Goal: Task Accomplishment & Management: Use online tool/utility

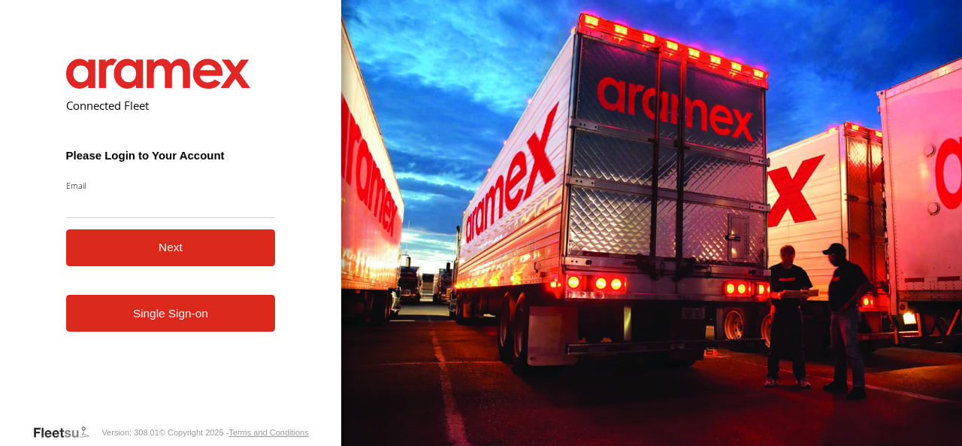
click at [136, 211] on input "Email" at bounding box center [171, 204] width 210 height 27
click at [140, 327] on link "Single Sign-on" at bounding box center [171, 313] width 210 height 37
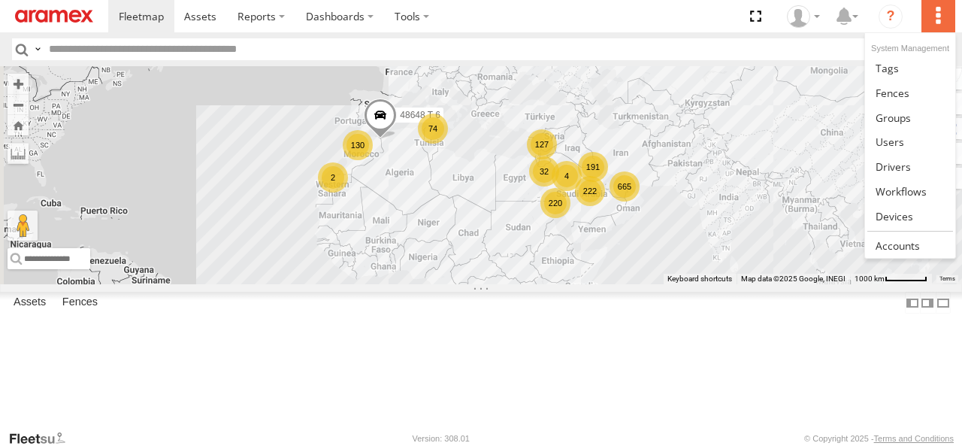
click at [950, 25] on label at bounding box center [937, 16] width 33 height 32
click at [911, 190] on span at bounding box center [900, 191] width 51 height 14
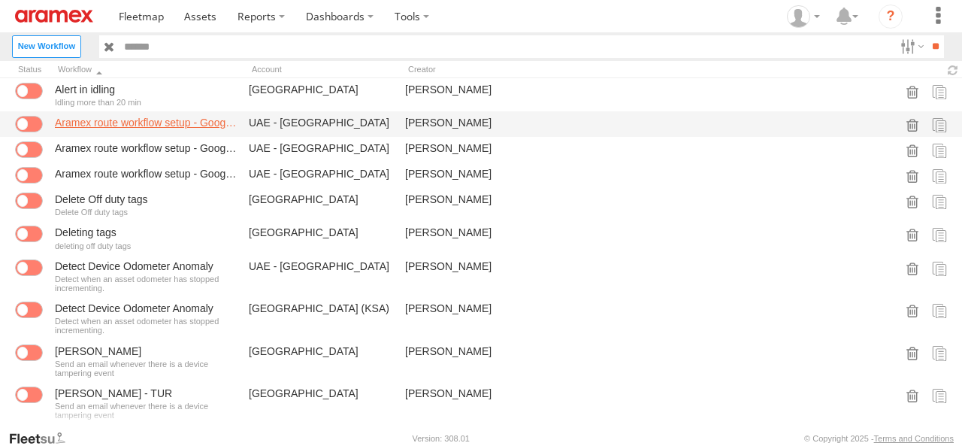
click at [137, 122] on link "Aramex route workflow setup - Google-Al Barsha South 4_1 (K-JVC)" at bounding box center [146, 123] width 182 height 14
